Goal: Transaction & Acquisition: Book appointment/travel/reservation

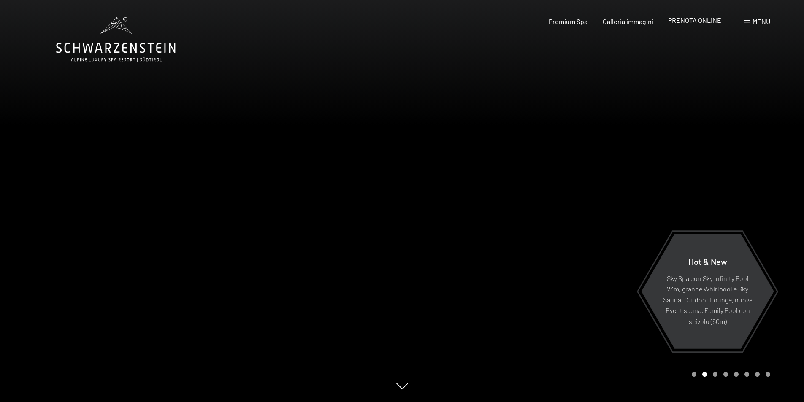
click at [692, 18] on span "PRENOTA ONLINE" at bounding box center [695, 20] width 53 height 8
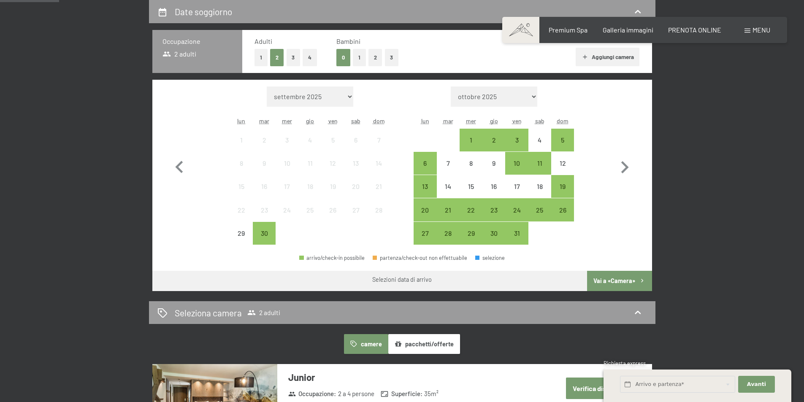
scroll to position [211, 0]
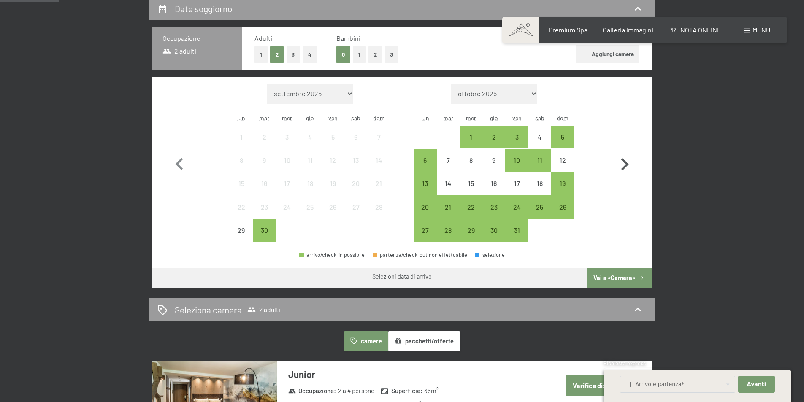
click at [625, 164] on icon "button" at bounding box center [625, 164] width 24 height 24
select select "2025-10-01"
select select "2025-11-01"
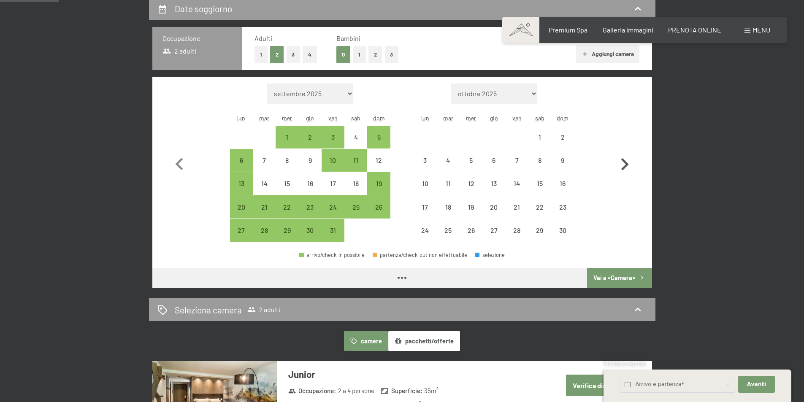
click at [625, 164] on icon "button" at bounding box center [625, 164] width 24 height 24
select select "2025-11-01"
select select "2025-12-01"
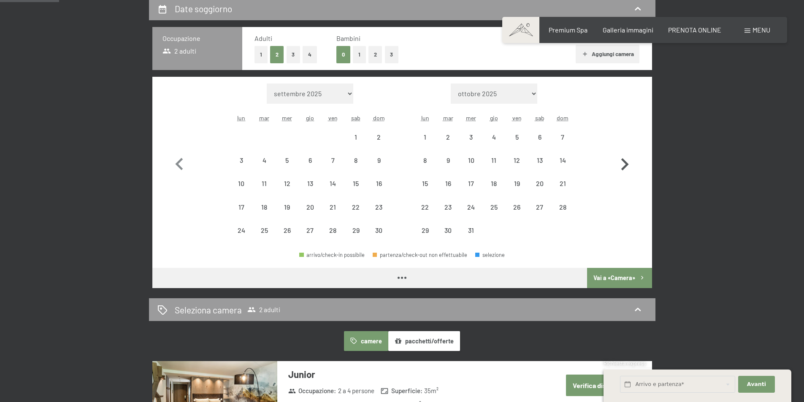
select select "2025-11-01"
select select "2025-12-01"
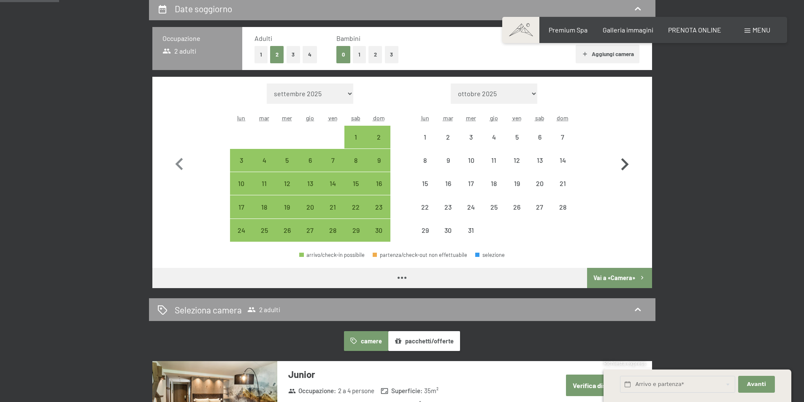
click at [625, 164] on icon "button" at bounding box center [625, 164] width 24 height 24
select select "2025-12-01"
select select "2026-01-01"
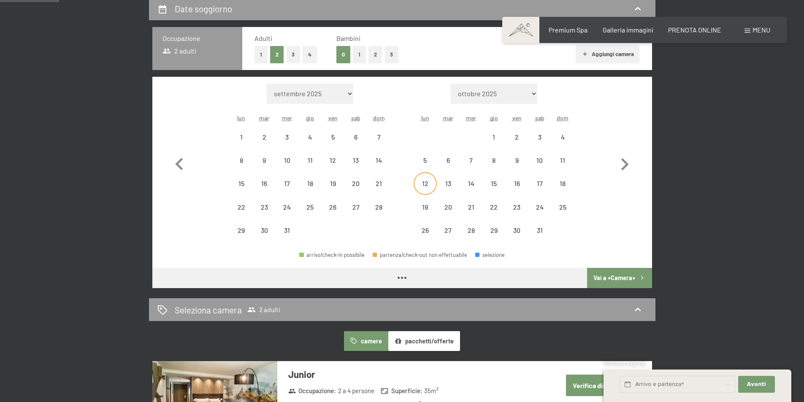
select select "2025-12-01"
select select "2026-01-01"
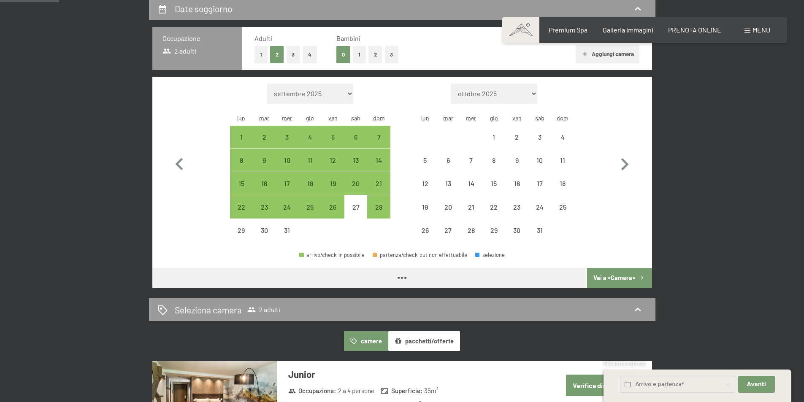
select select "2025-12-01"
select select "2026-01-01"
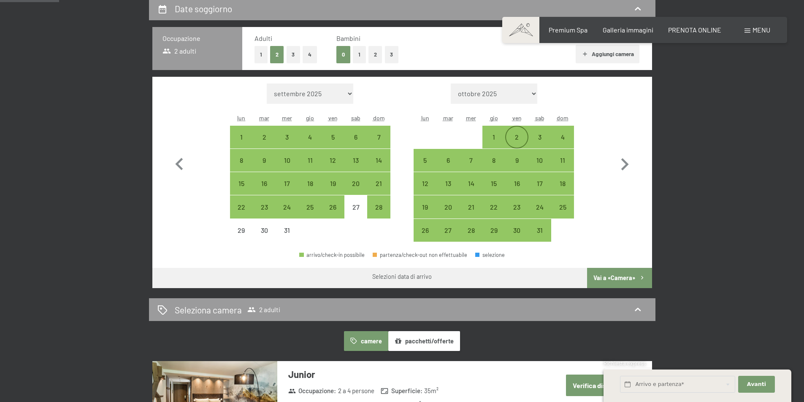
click at [517, 139] on div "2" at bounding box center [516, 144] width 21 height 21
select select "[DATE]"
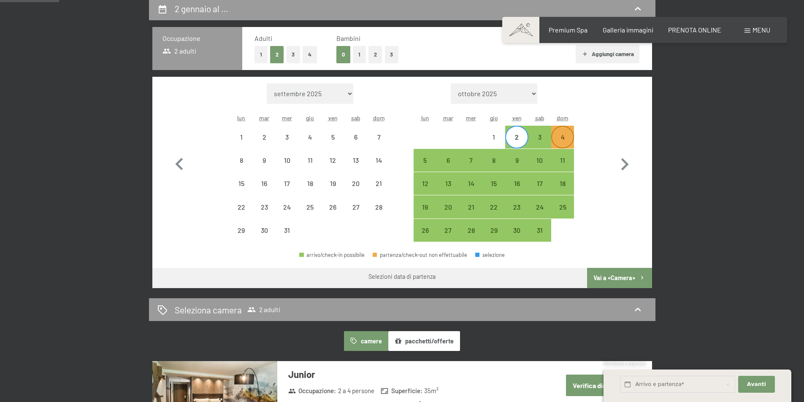
click at [564, 141] on div "4" at bounding box center [562, 144] width 21 height 21
select select "[DATE]"
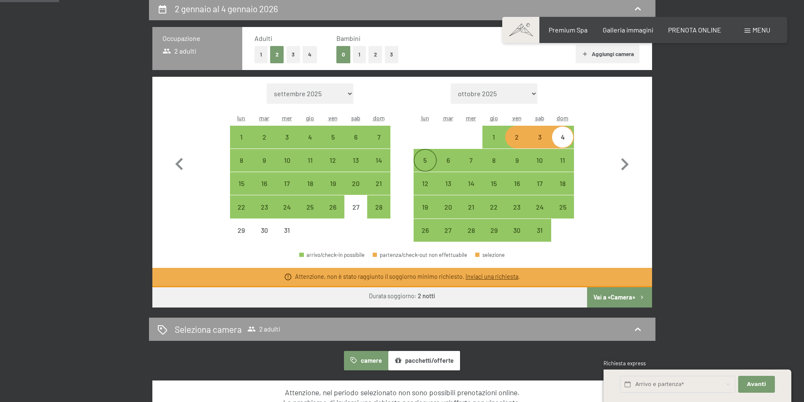
click at [425, 159] on div "5" at bounding box center [425, 167] width 21 height 21
select select "[DATE]"
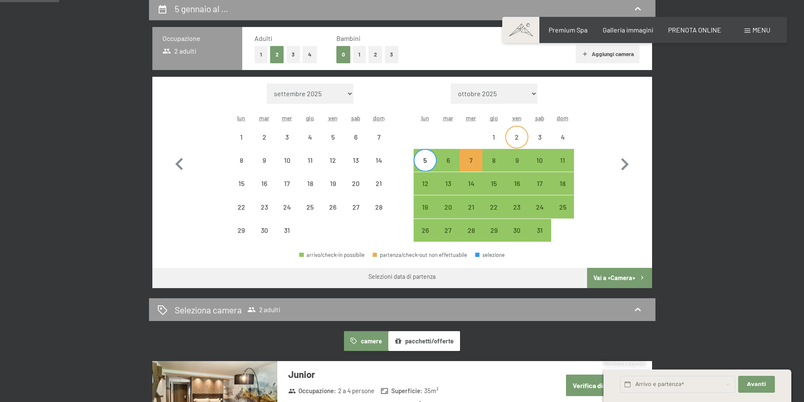
click at [516, 135] on div "2" at bounding box center [516, 144] width 21 height 21
select select "[DATE]"
click at [427, 160] on div "5" at bounding box center [425, 167] width 21 height 21
select select "[DATE]"
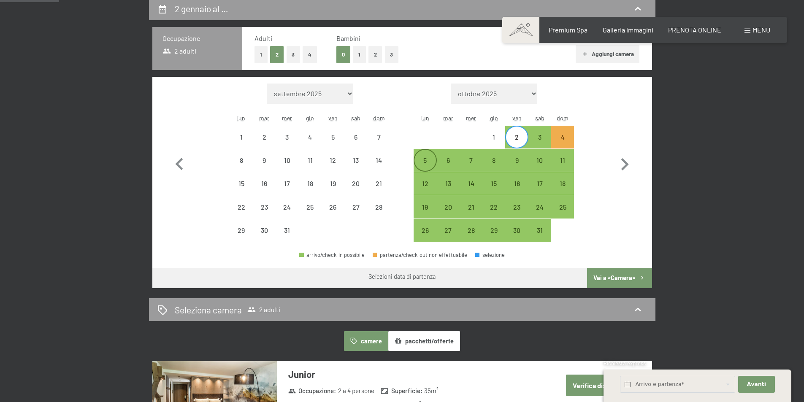
select select "[DATE]"
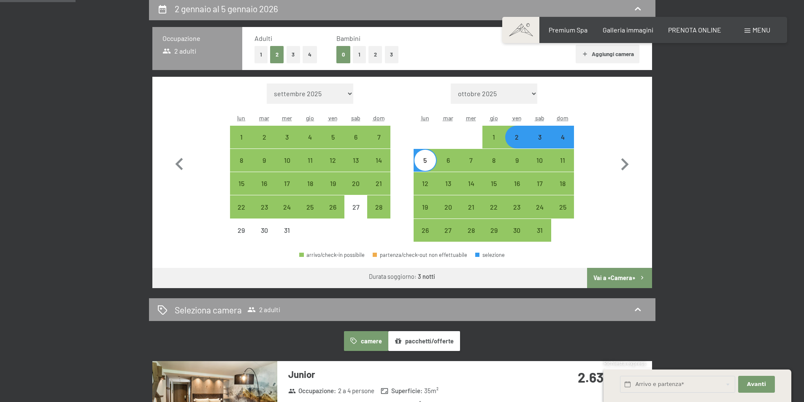
click at [540, 140] on div "3" at bounding box center [540, 144] width 21 height 21
select select "[DATE]"
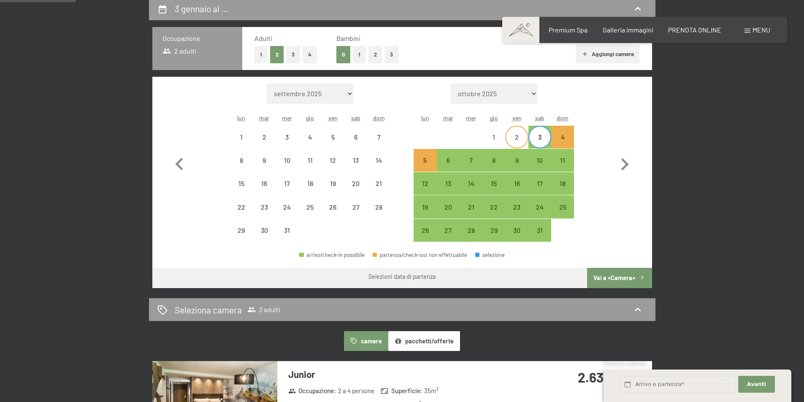
click at [513, 138] on div "2" at bounding box center [516, 144] width 21 height 21
select select "[DATE]"
click at [537, 137] on div "3" at bounding box center [540, 144] width 21 height 21
select select "[DATE]"
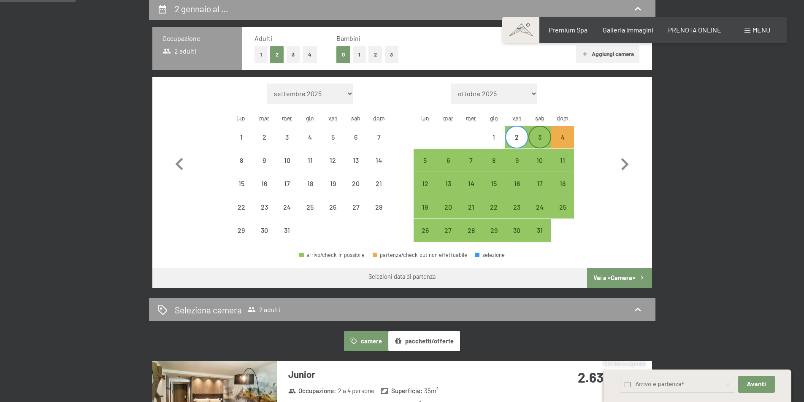
select select "[DATE]"
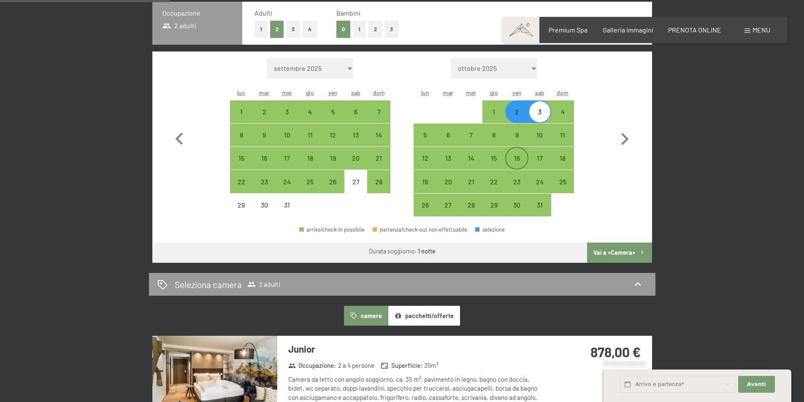
scroll to position [296, 0]
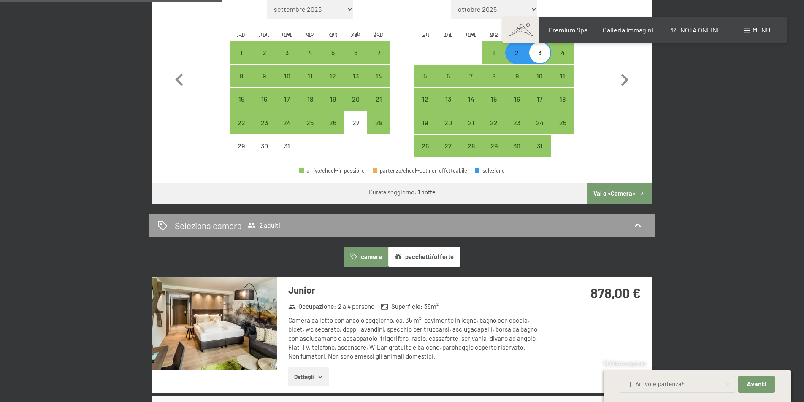
click at [518, 57] on div "2" at bounding box center [516, 59] width 21 height 21
select select "[DATE]"
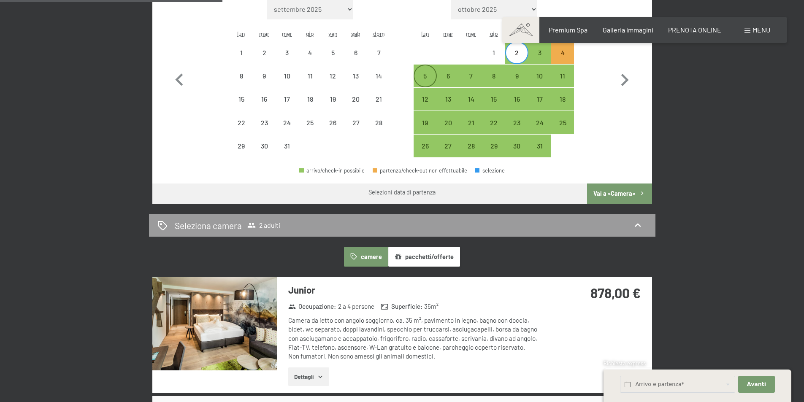
click at [429, 75] on div "5" at bounding box center [425, 83] width 21 height 21
select select "[DATE]"
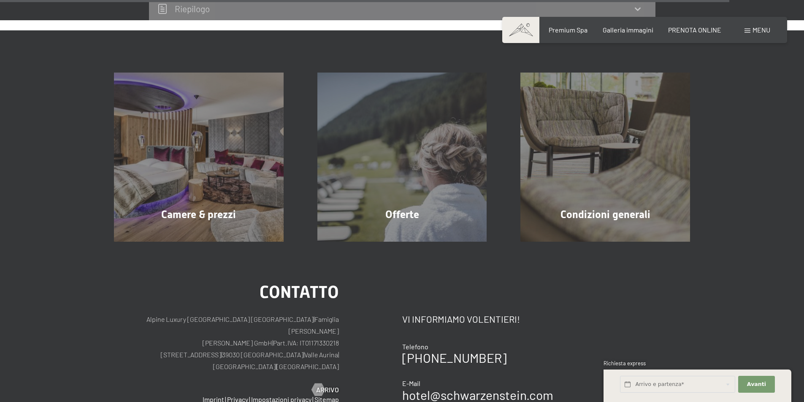
scroll to position [2069, 0]
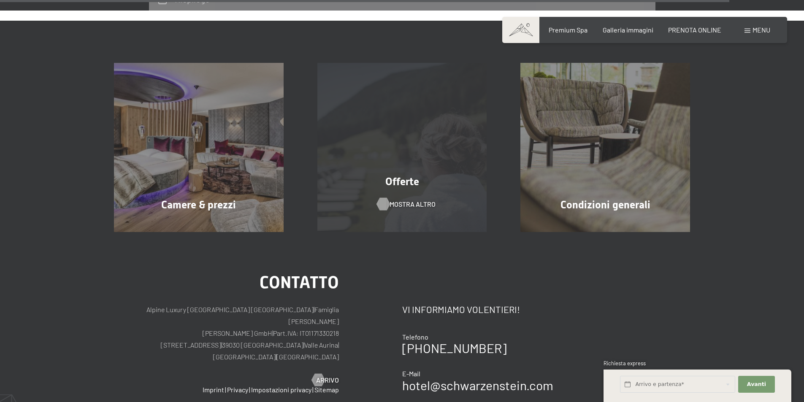
click at [417, 200] on span "mostra altro" at bounding box center [413, 204] width 46 height 9
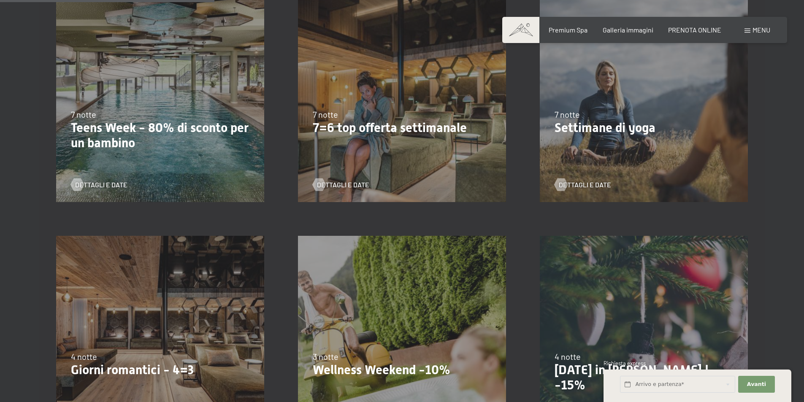
scroll to position [507, 0]
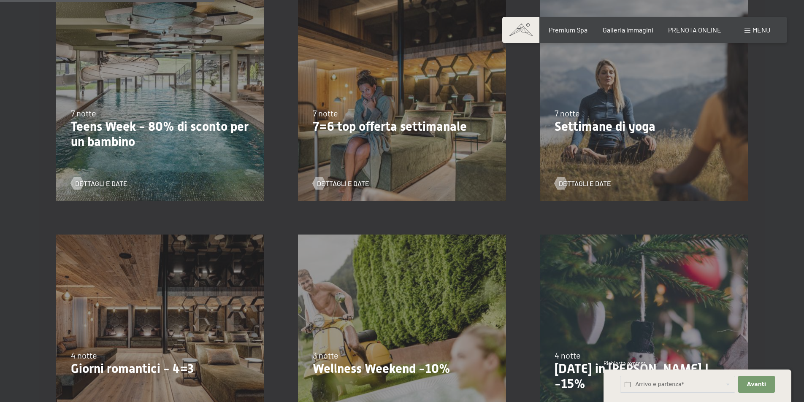
click at [173, 306] on div "9/11/2025-5/12/2025 8/12/2025-19/12/2025 11/1/2026-23/1/2026 8/3/2026-27/3/2026…" at bounding box center [160, 339] width 242 height 242
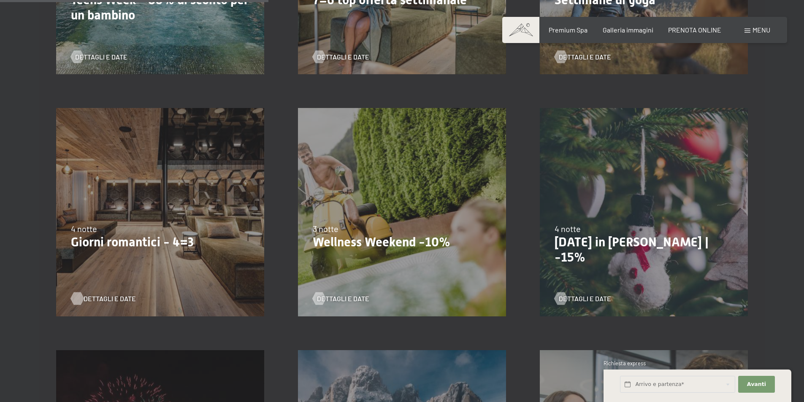
click at [118, 300] on span "Dettagli e Date" at bounding box center [110, 298] width 52 height 9
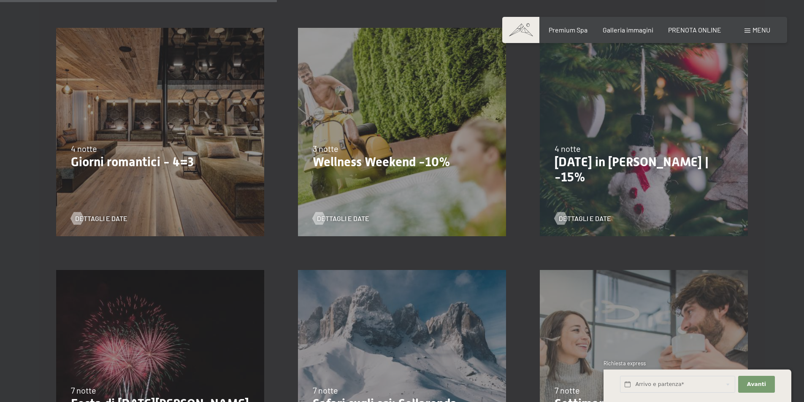
scroll to position [718, 0]
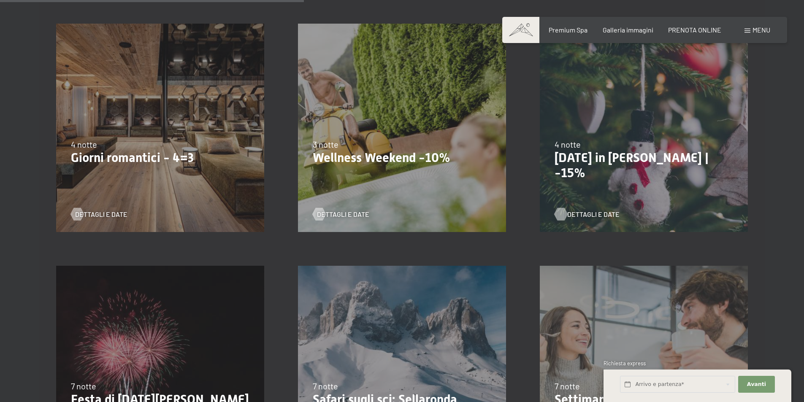
click at [586, 215] on span "Dettagli e Date" at bounding box center [594, 214] width 52 height 9
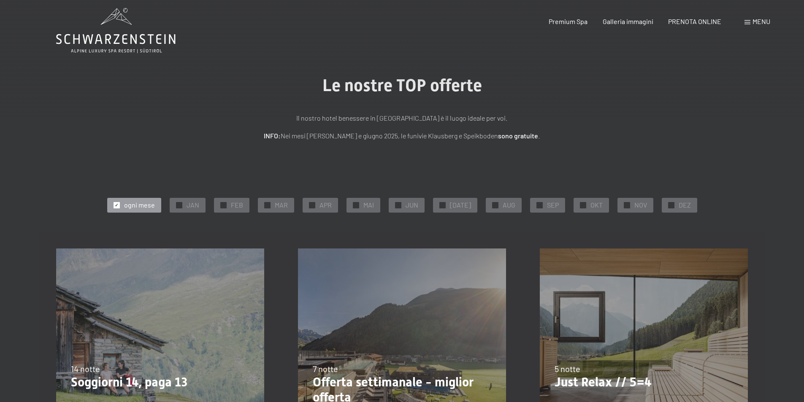
scroll to position [0, 0]
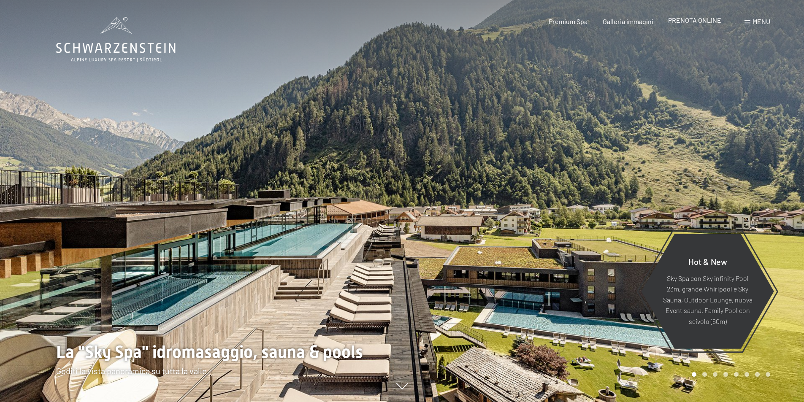
click at [693, 20] on span "PRENOTA ONLINE" at bounding box center [695, 20] width 53 height 8
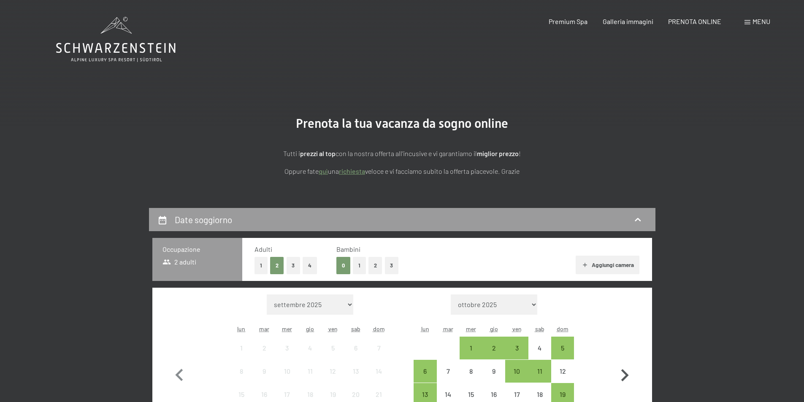
click at [625, 376] on icon "button" at bounding box center [625, 376] width 24 height 24
select select "[DATE]"
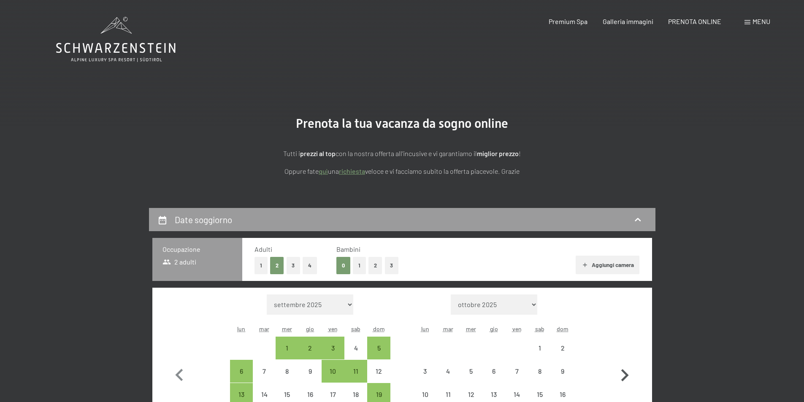
click at [625, 376] on icon "button" at bounding box center [625, 376] width 24 height 24
select select "[DATE]"
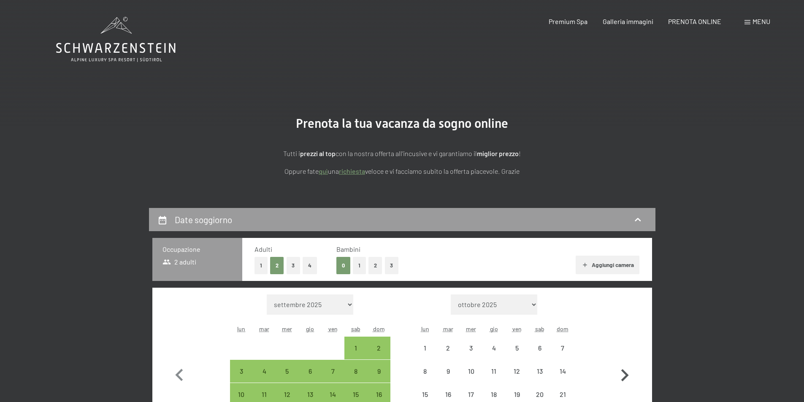
click at [625, 376] on icon "button" at bounding box center [625, 376] width 24 height 24
select select "[DATE]"
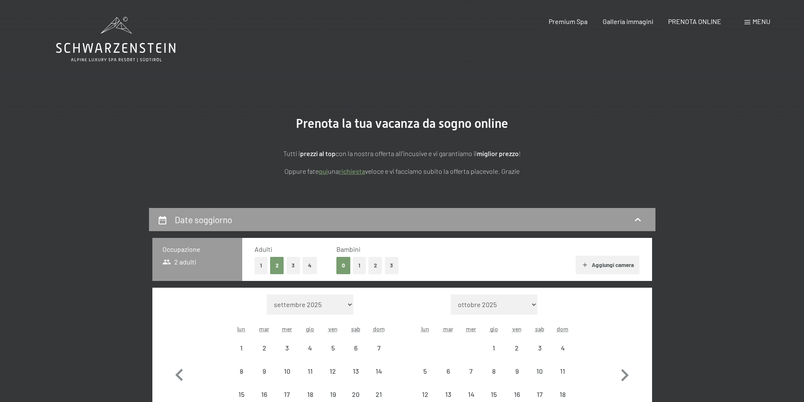
select select "[DATE]"
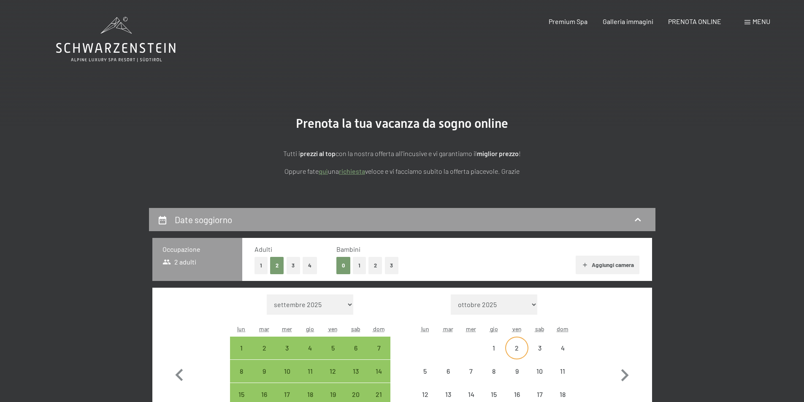
select select "[DATE]"
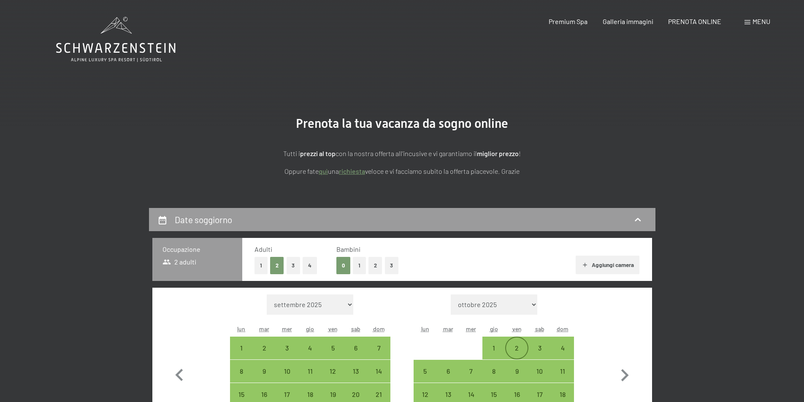
click at [517, 349] on div "2" at bounding box center [516, 355] width 21 height 21
select select "[DATE]"
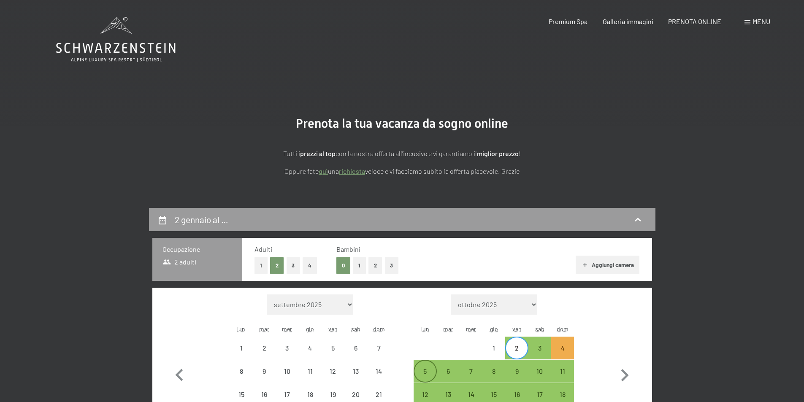
click at [429, 372] on div "5" at bounding box center [425, 378] width 21 height 21
select select "[DATE]"
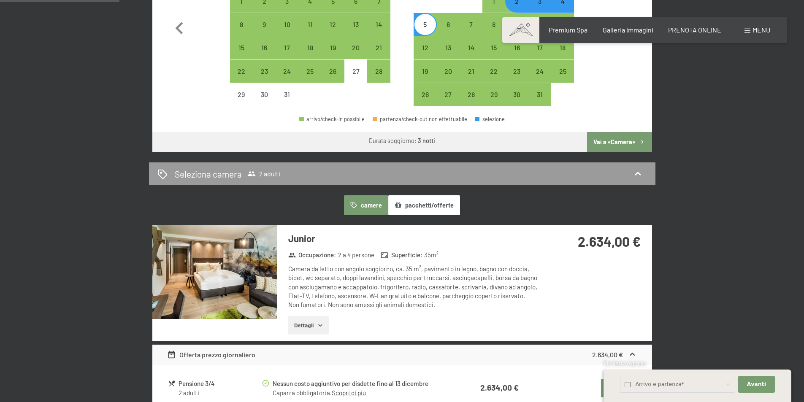
scroll to position [380, 0]
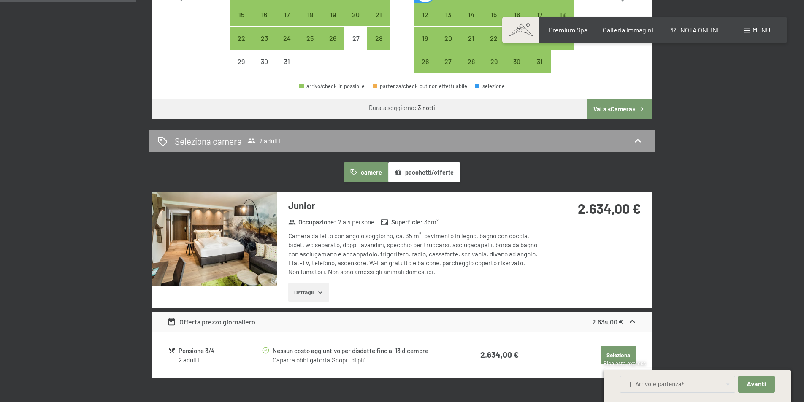
click at [313, 293] on button "Dettagli" at bounding box center [308, 292] width 41 height 19
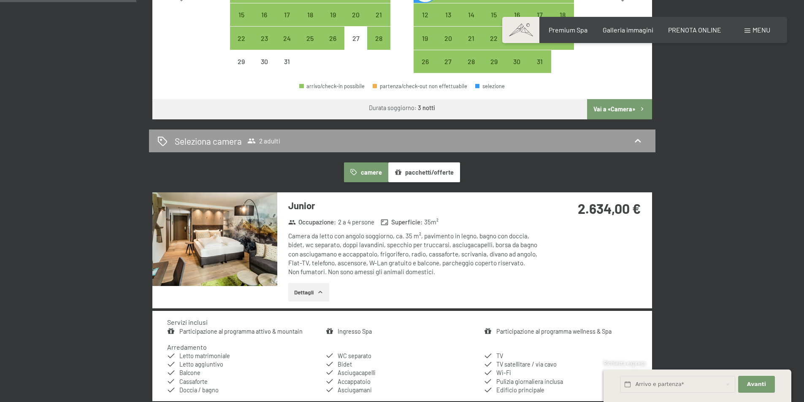
click at [432, 171] on button "pacchetti/offerte" at bounding box center [425, 172] width 72 height 19
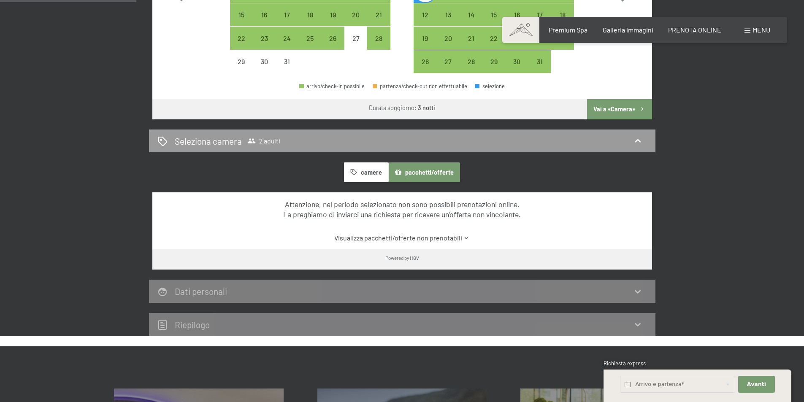
click at [431, 173] on button "pacchetti/offerte" at bounding box center [425, 172] width 72 height 19
click at [423, 239] on link "Visualizza pacchetti/offerte non prenotabili" at bounding box center [402, 238] width 470 height 9
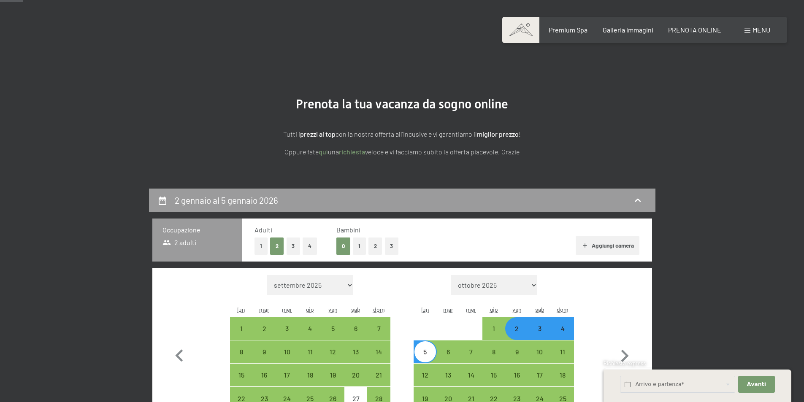
scroll to position [0, 0]
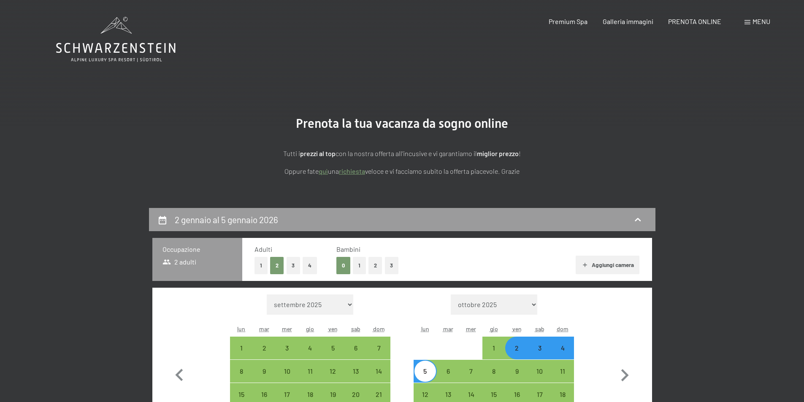
click at [756, 23] on span "Menu" at bounding box center [762, 21] width 18 height 8
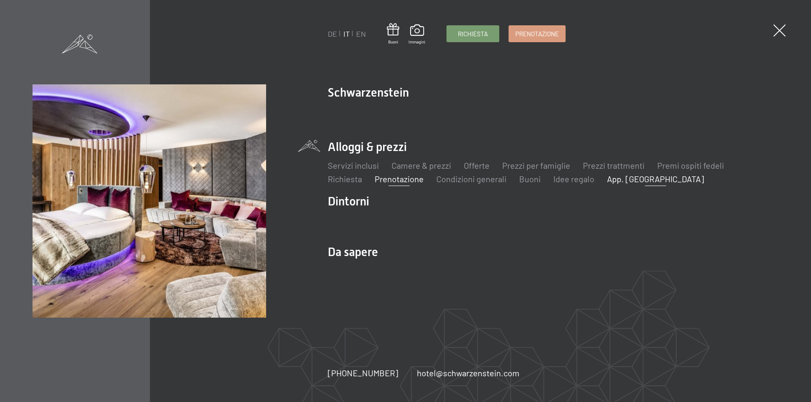
click at [634, 180] on link "App. [GEOGRAPHIC_DATA]" at bounding box center [655, 179] width 97 height 10
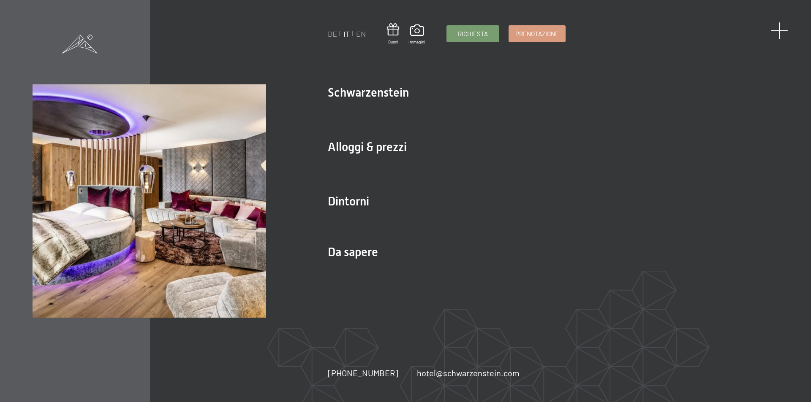
click at [783, 28] on span at bounding box center [779, 30] width 17 height 17
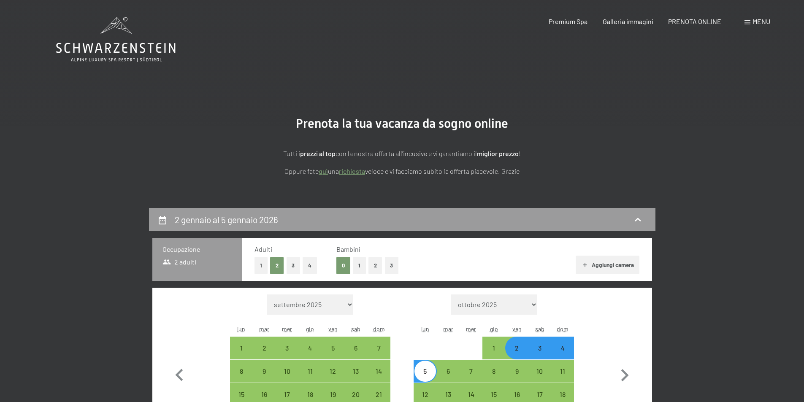
click at [615, 266] on button "Aggiungi camera" at bounding box center [608, 265] width 64 height 19
select select "[DATE]"
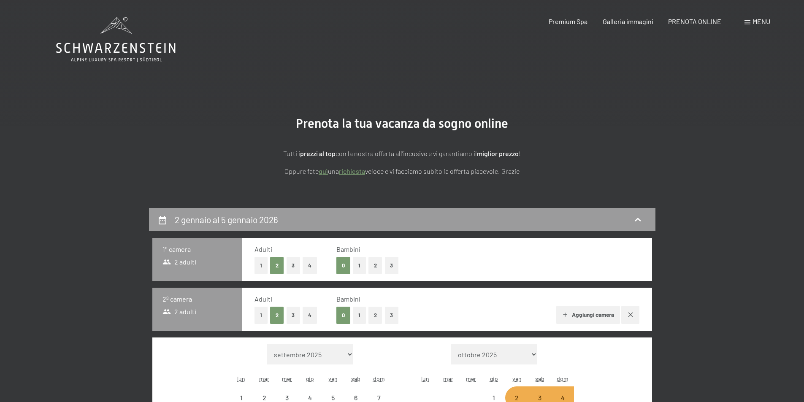
select select "[DATE]"
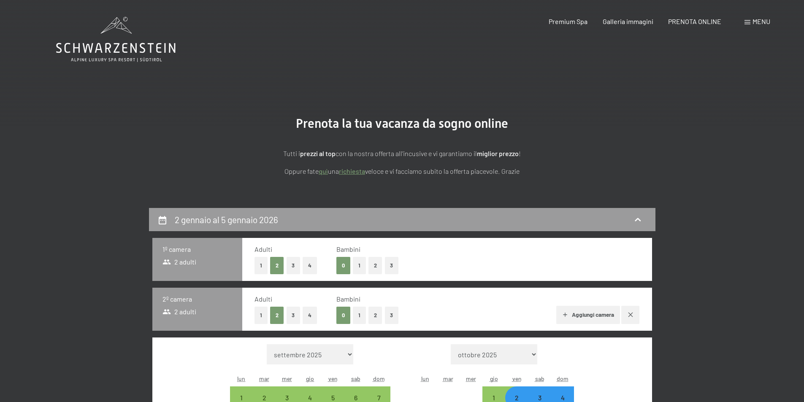
click at [633, 321] on button "button" at bounding box center [631, 315] width 18 height 18
select select "[DATE]"
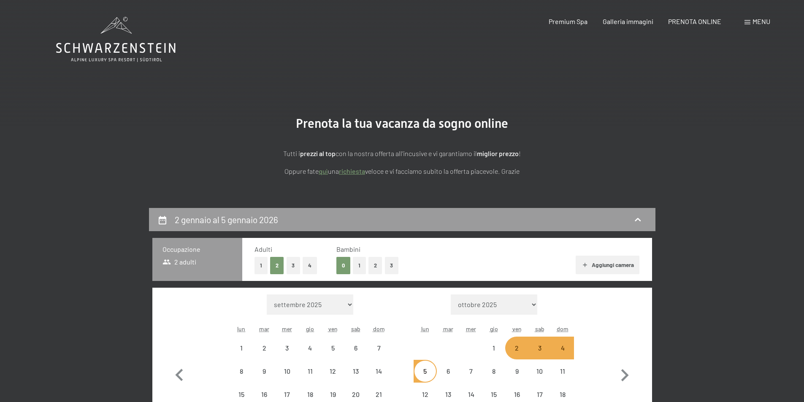
select select "[DATE]"
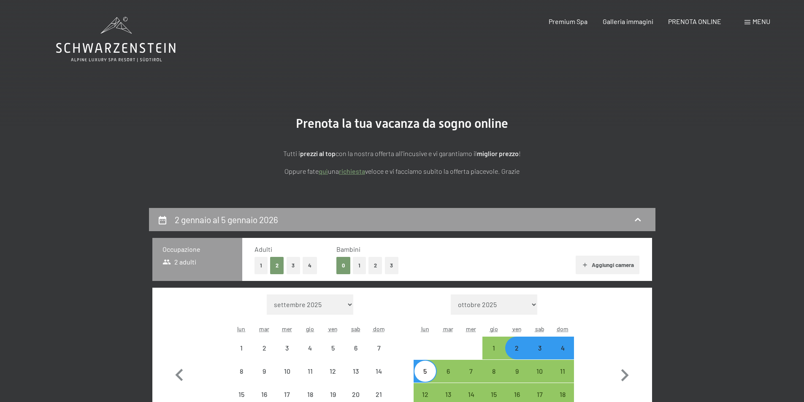
select select "[DATE]"
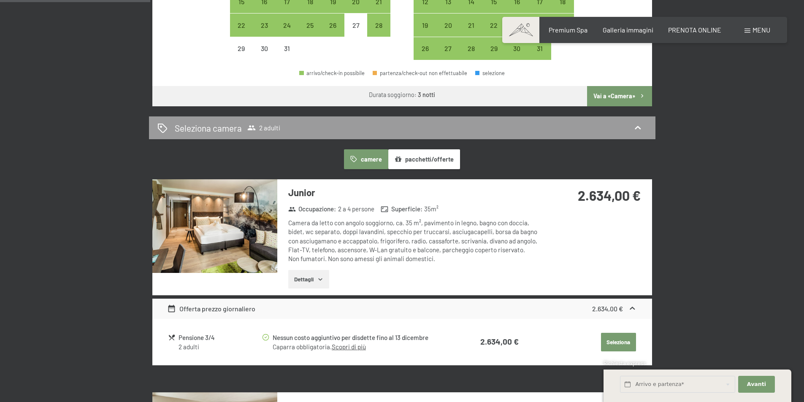
scroll to position [380, 0]
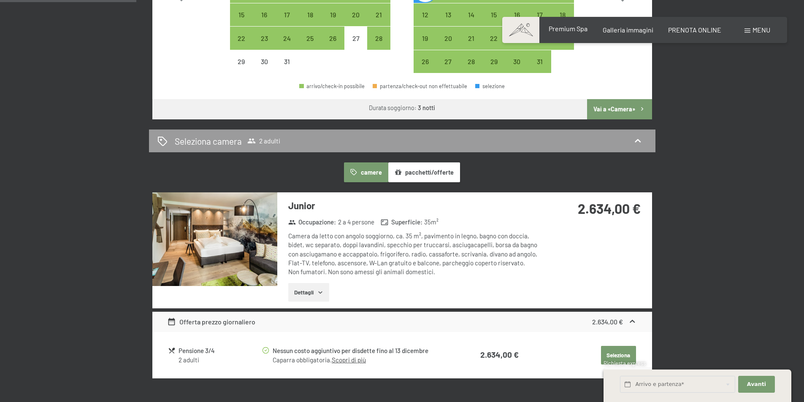
click at [576, 28] on span "Premium Spa" at bounding box center [568, 28] width 39 height 8
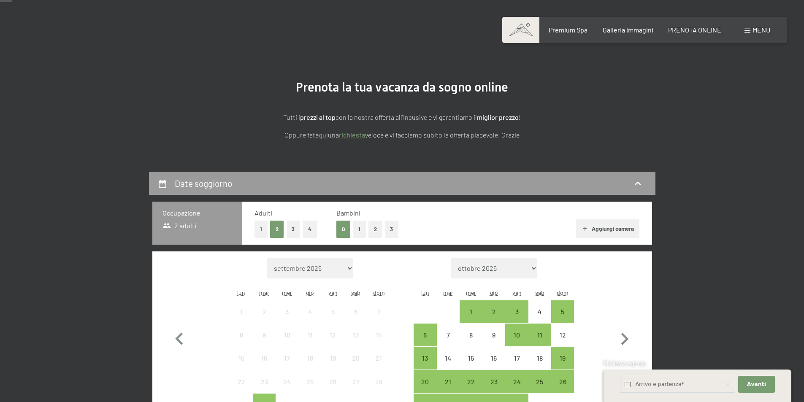
scroll to position [42, 0]
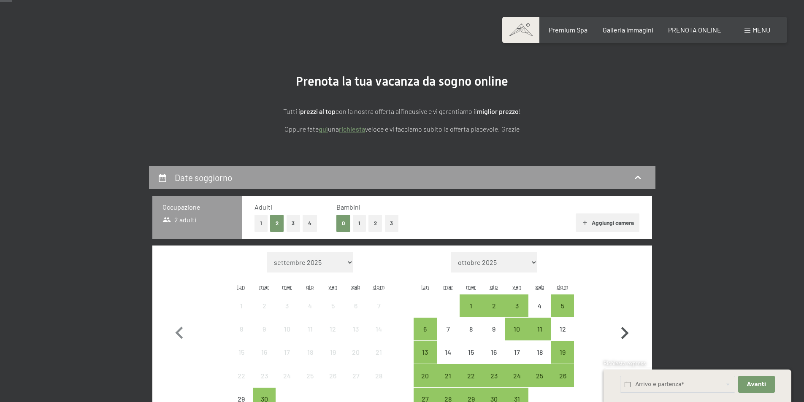
click at [624, 332] on icon "button" at bounding box center [625, 333] width 24 height 24
select select "[DATE]"
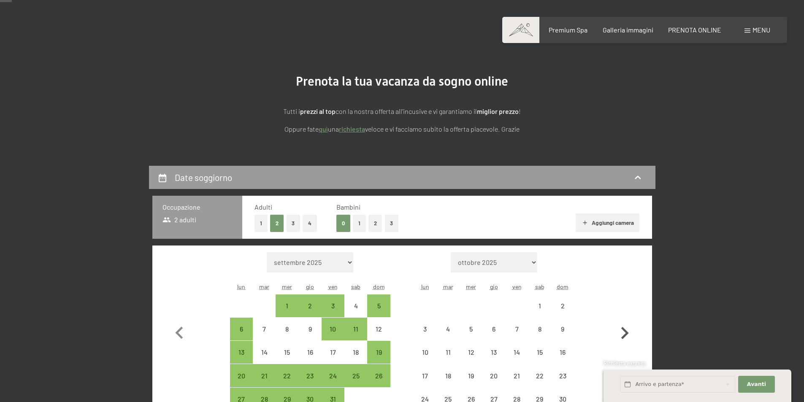
click at [624, 332] on icon "button" at bounding box center [625, 333] width 24 height 24
select select "[DATE]"
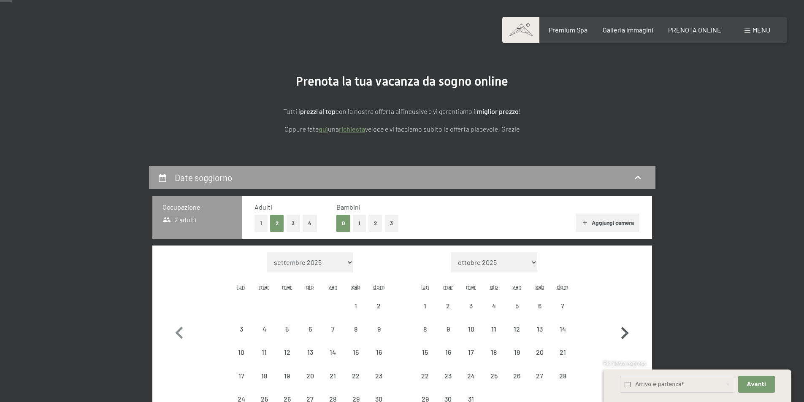
select select "[DATE]"
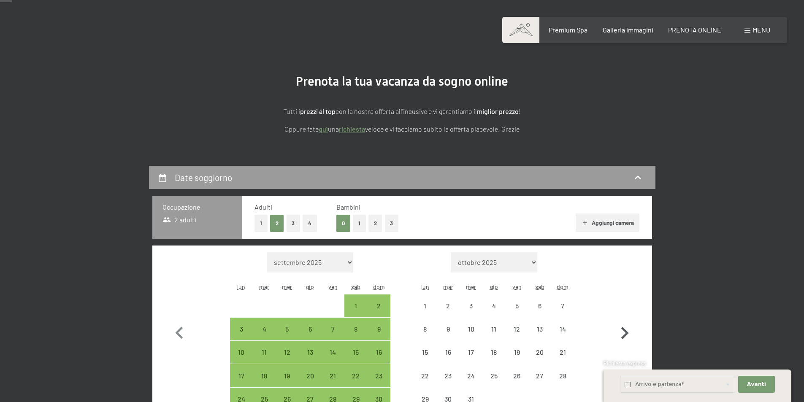
click at [624, 331] on icon "button" at bounding box center [626, 333] width 8 height 12
select select "[DATE]"
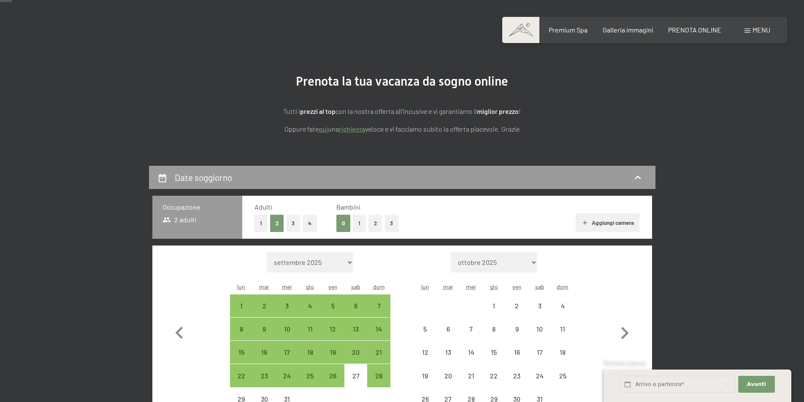
select select "[DATE]"
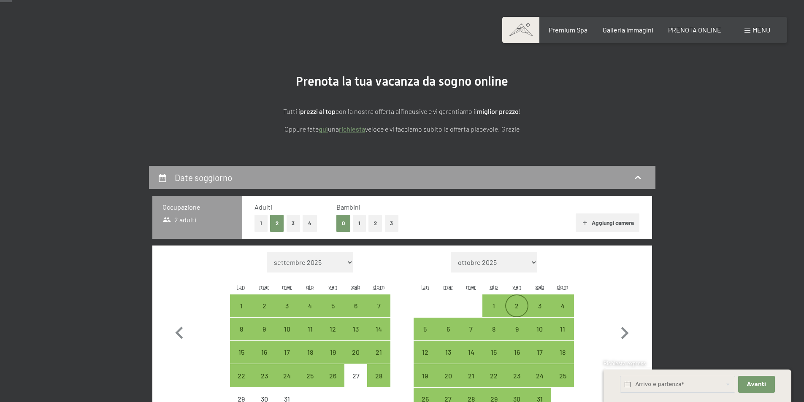
click at [520, 307] on div "2" at bounding box center [516, 313] width 21 height 21
select select "[DATE]"
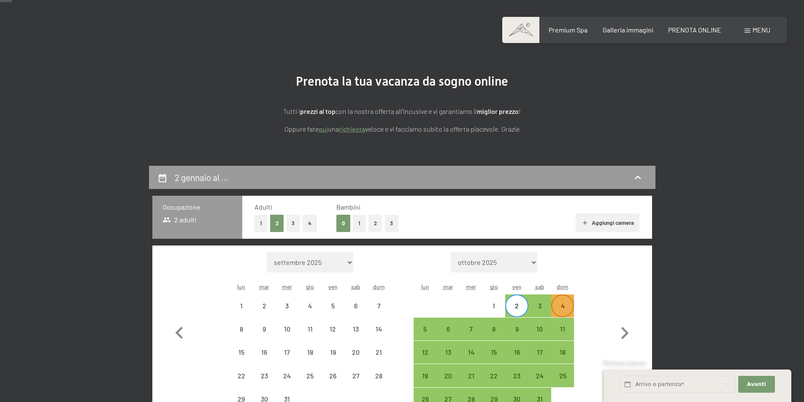
click at [561, 306] on div "4" at bounding box center [562, 313] width 21 height 21
select select "[DATE]"
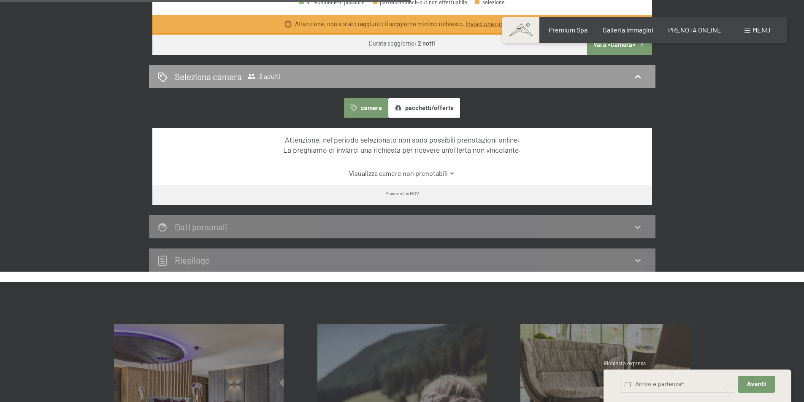
scroll to position [465, 0]
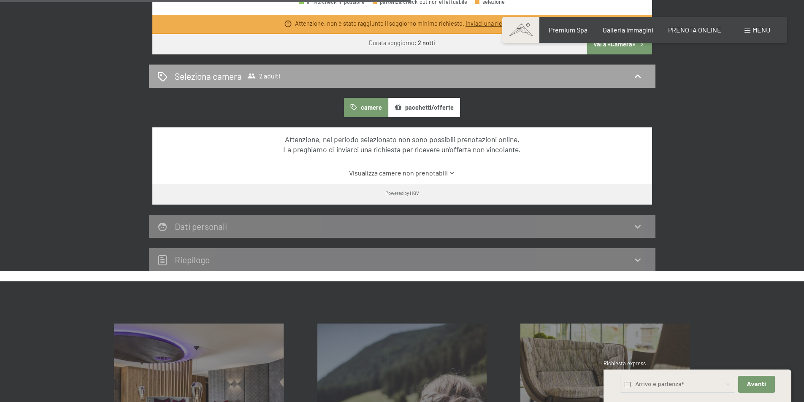
click at [640, 71] on div "Seleziona camera 2 adulti" at bounding box center [403, 76] width 490 height 12
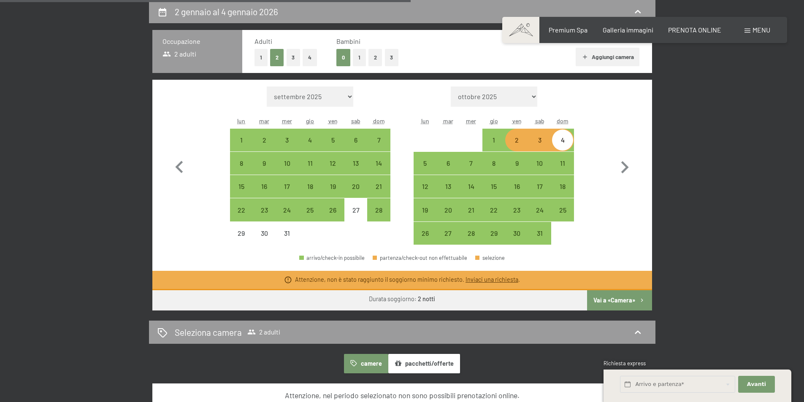
select select "[DATE]"
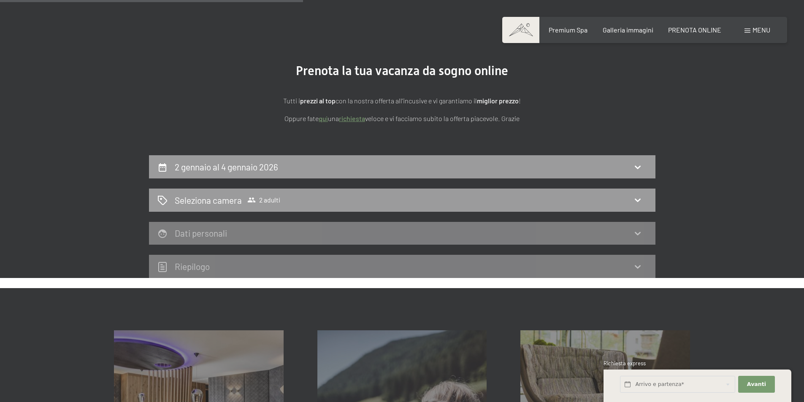
scroll to position [0, 0]
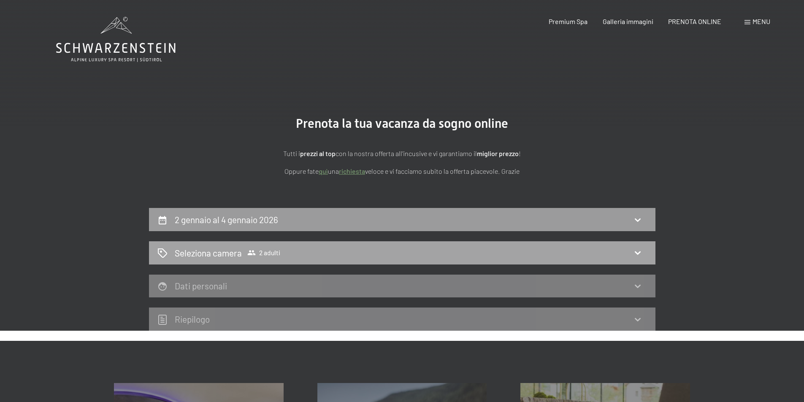
click at [639, 251] on icon at bounding box center [638, 253] width 10 height 10
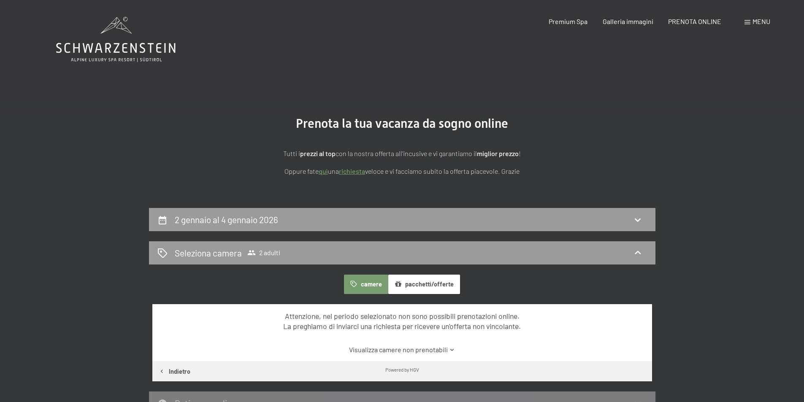
click at [371, 283] on button "camere" at bounding box center [366, 284] width 44 height 19
click at [695, 18] on span "PRENOTA ONLINE" at bounding box center [695, 20] width 53 height 8
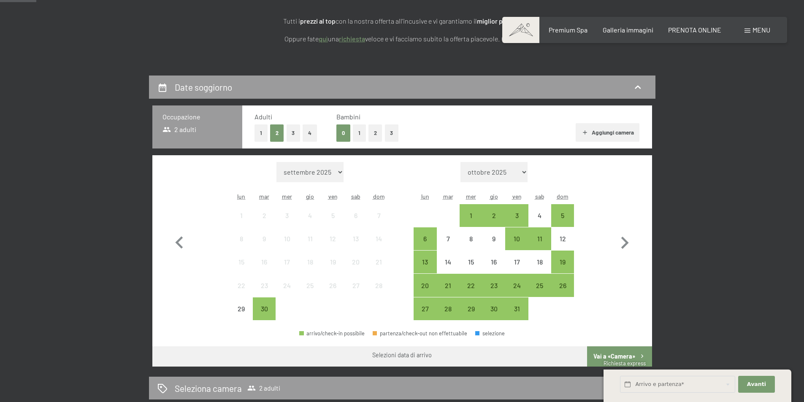
scroll to position [127, 0]
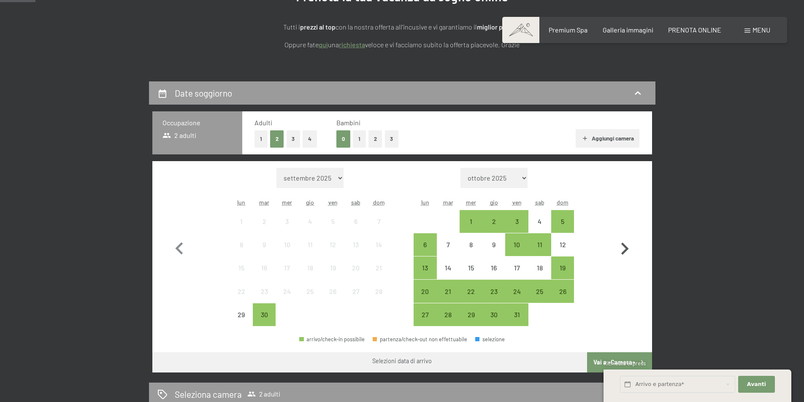
click at [624, 252] on icon "button" at bounding box center [626, 249] width 8 height 12
select select "[DATE]"
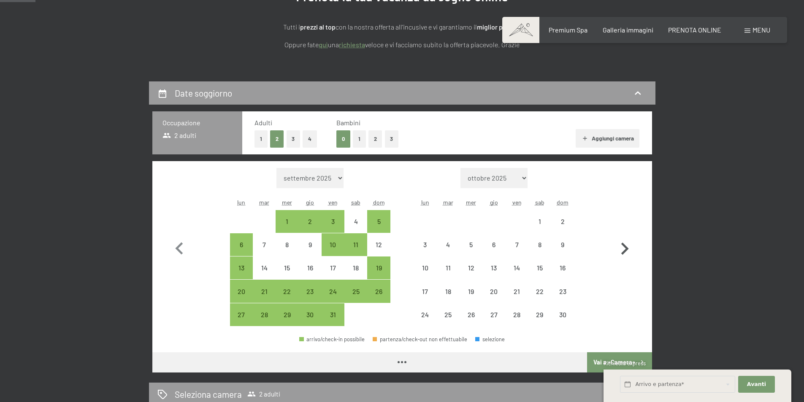
click at [624, 252] on icon "button" at bounding box center [626, 249] width 8 height 12
select select "[DATE]"
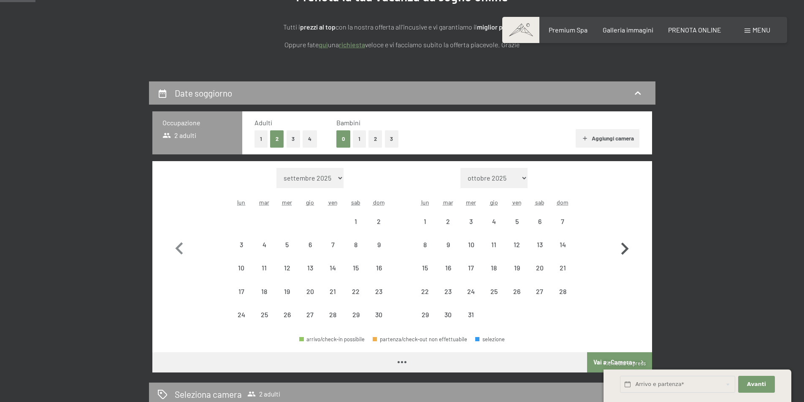
click at [624, 252] on icon "button" at bounding box center [626, 249] width 8 height 12
select select "[DATE]"
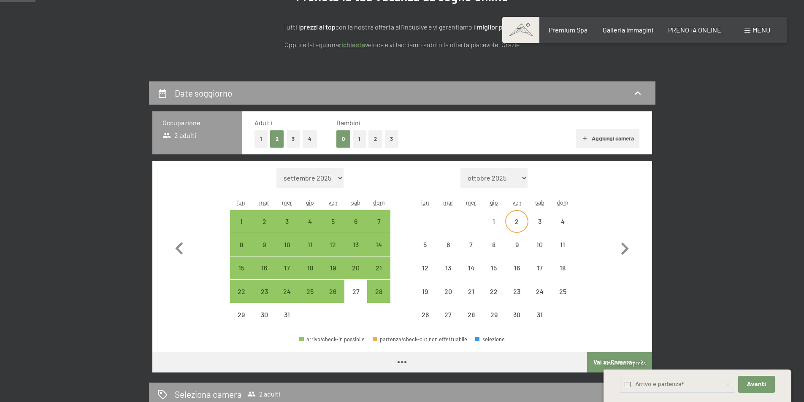
select select "[DATE]"
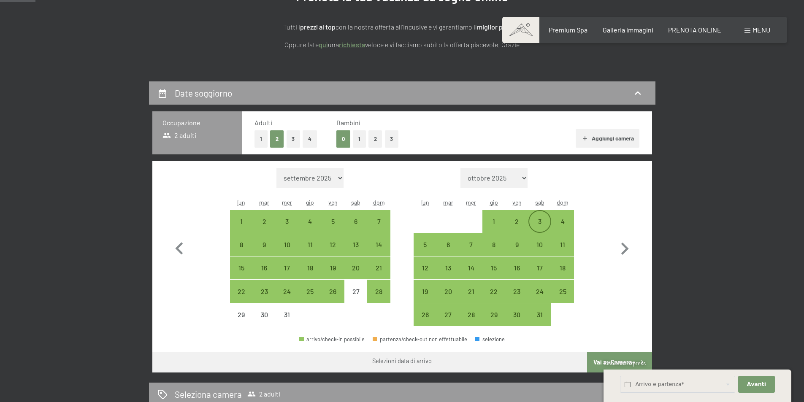
drag, startPoint x: 516, startPoint y: 223, endPoint x: 530, endPoint y: 219, distance: 14.0
click at [517, 222] on div "2" at bounding box center [516, 228] width 21 height 21
select select "[DATE]"
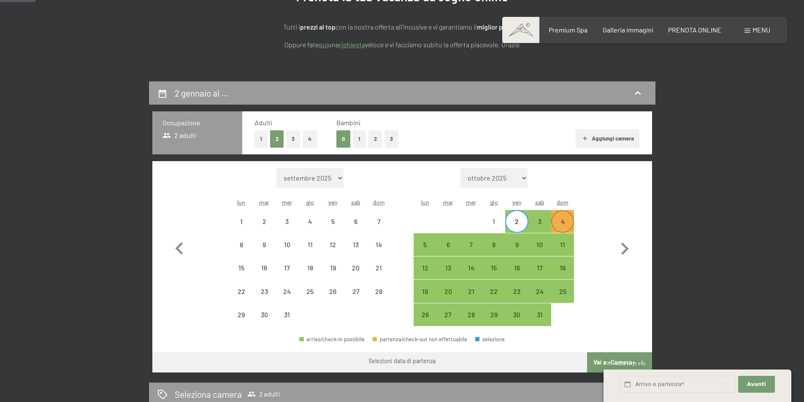
click at [567, 221] on div "4" at bounding box center [562, 228] width 21 height 21
select select "[DATE]"
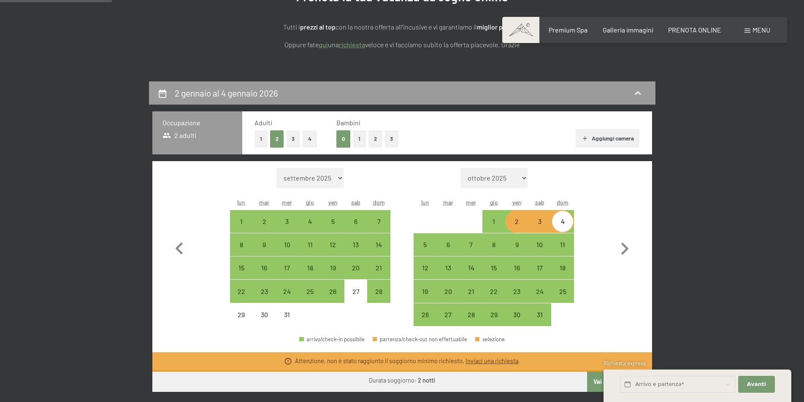
click at [517, 223] on div "2" at bounding box center [516, 228] width 21 height 21
select select "[DATE]"
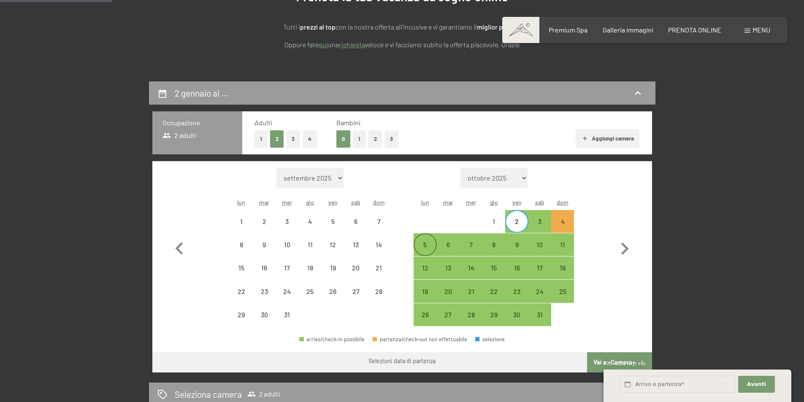
click at [426, 244] on div "5" at bounding box center [425, 252] width 21 height 21
select select "[DATE]"
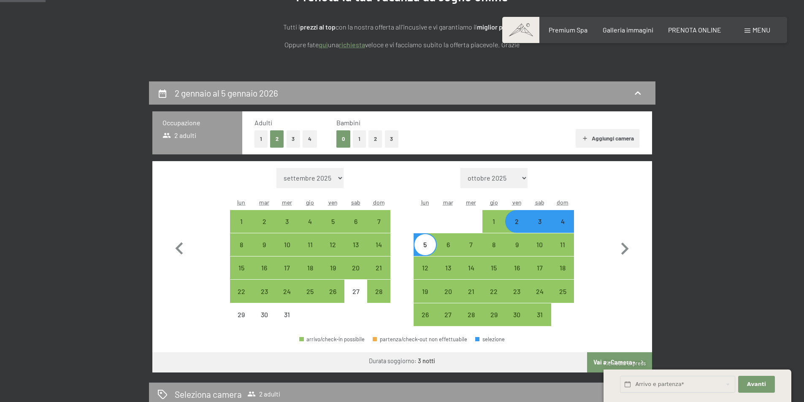
click at [516, 227] on div "2" at bounding box center [516, 228] width 21 height 21
select select "[DATE]"
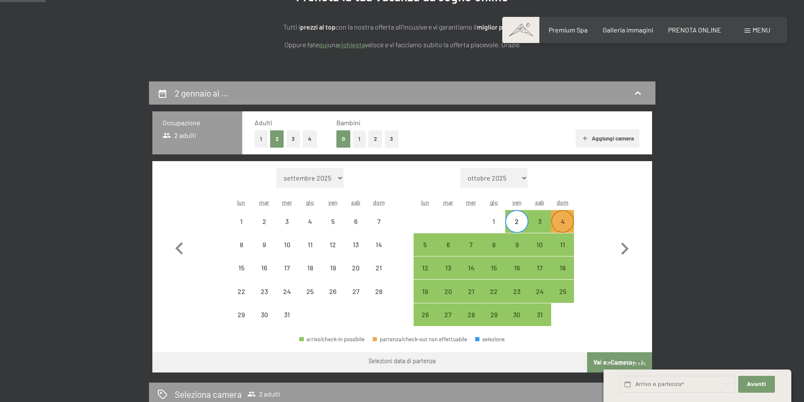
click at [560, 225] on div "4" at bounding box center [562, 228] width 21 height 21
select select "[DATE]"
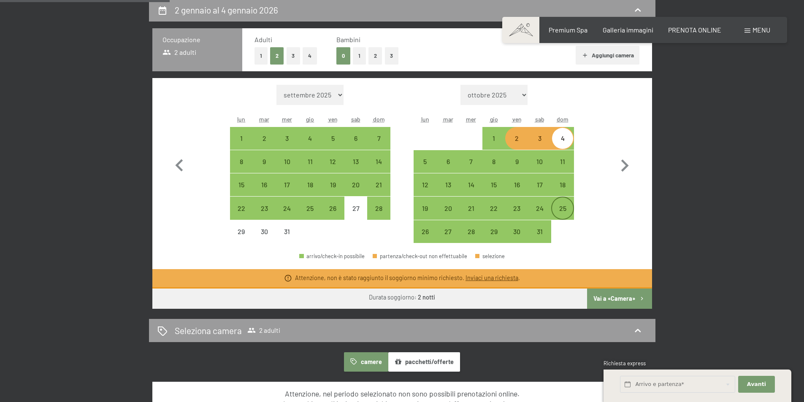
scroll to position [253, 0]
